Goal: Task Accomplishment & Management: Manage account settings

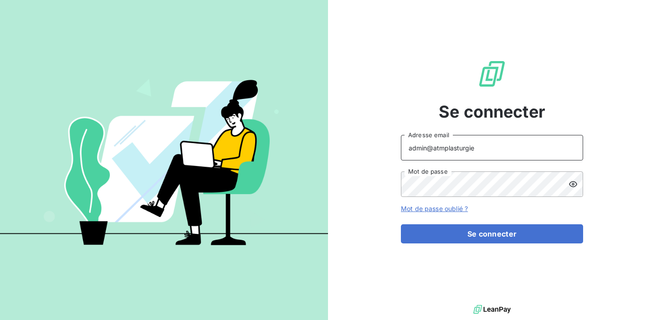
click at [474, 143] on input "admin@atmplasturgie" at bounding box center [492, 147] width 182 height 25
drag, startPoint x: 476, startPoint y: 152, endPoint x: 436, endPoint y: 149, distance: 40.2
click at [435, 149] on input "admin@atmplasturgie" at bounding box center [492, 147] width 182 height 25
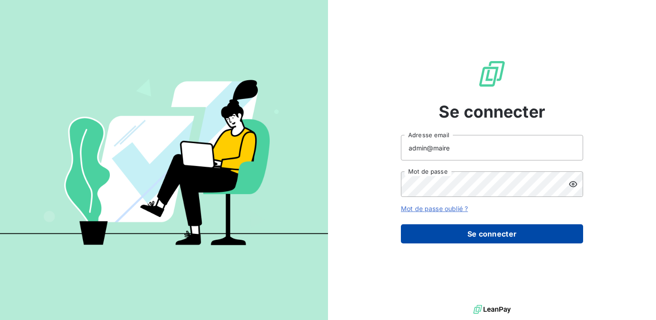
type input "admin@maire"
click at [468, 231] on button "Se connecter" at bounding box center [492, 233] width 182 height 19
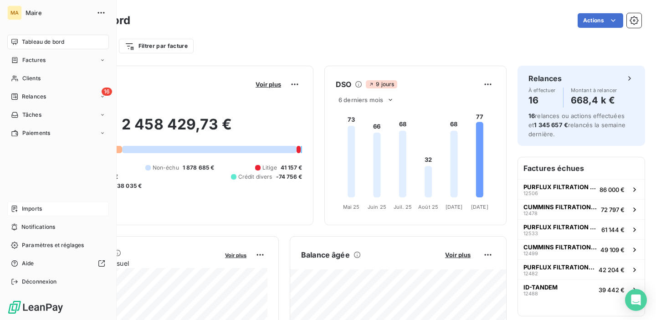
click at [21, 212] on div "Imports" at bounding box center [58, 208] width 102 height 15
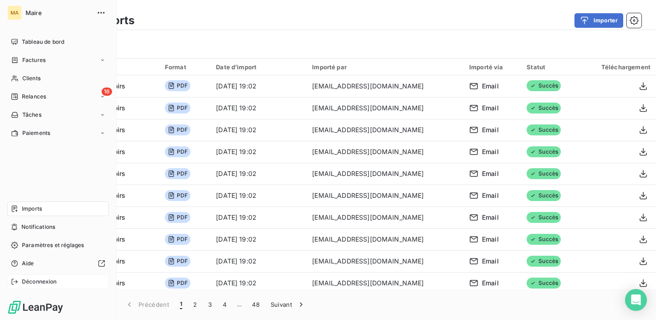
click at [42, 284] on span "Déconnexion" at bounding box center [39, 281] width 35 height 8
